Goal: Go to known website: Access a specific website the user already knows

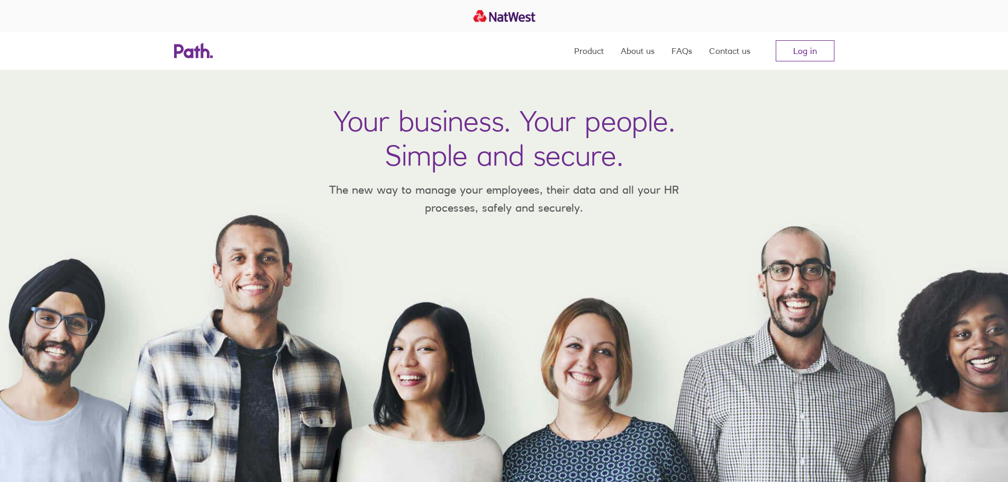
click at [809, 40] on nav "Product About us FAQs Contact us Log in" at bounding box center [704, 51] width 260 height 38
click at [807, 48] on link "Log in" at bounding box center [804, 50] width 59 height 21
click at [816, 50] on link "Log in" at bounding box center [804, 50] width 59 height 21
